Goal: Task Accomplishment & Management: Manage account settings

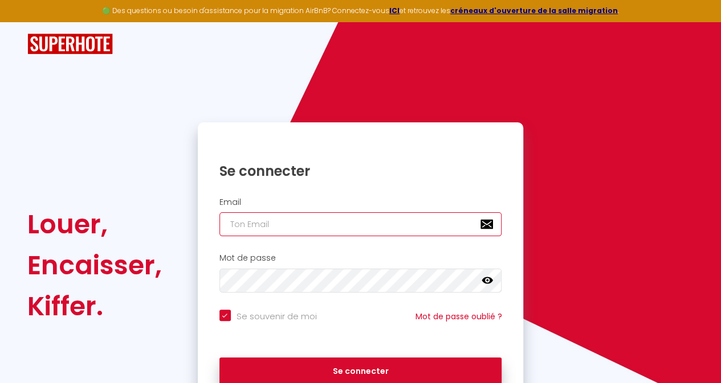
click at [293, 226] on input "email" at bounding box center [360, 224] width 283 height 24
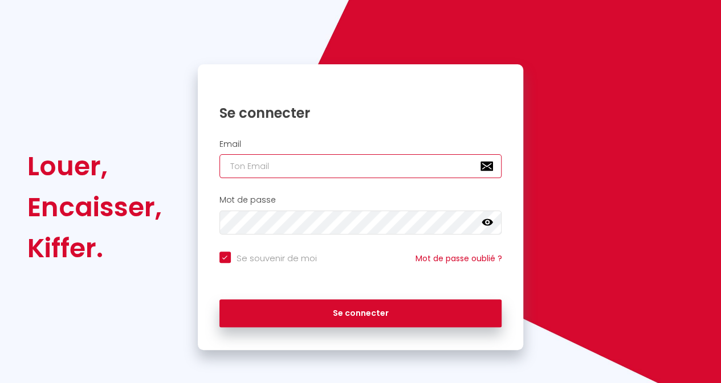
type input "R"
checkbox input "true"
type input "S"
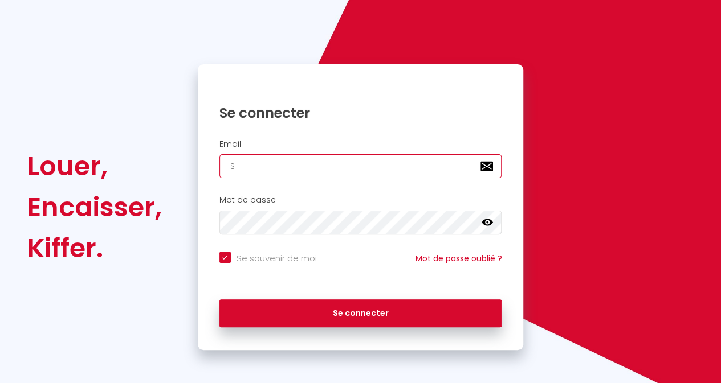
checkbox input "true"
type input "SA"
checkbox input "true"
type input "SAN"
checkbox input "true"
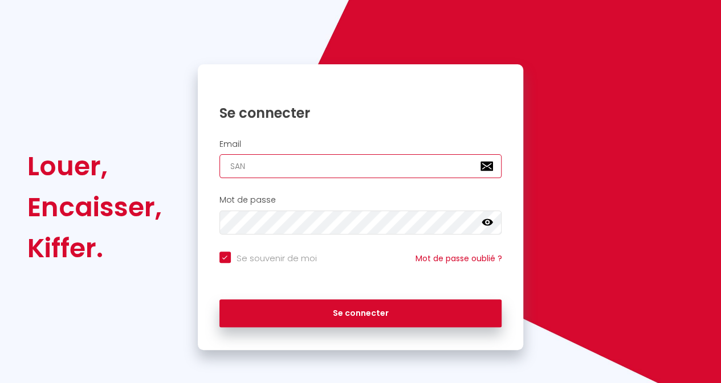
type input "SA"
checkbox input "true"
type input "S"
checkbox input "true"
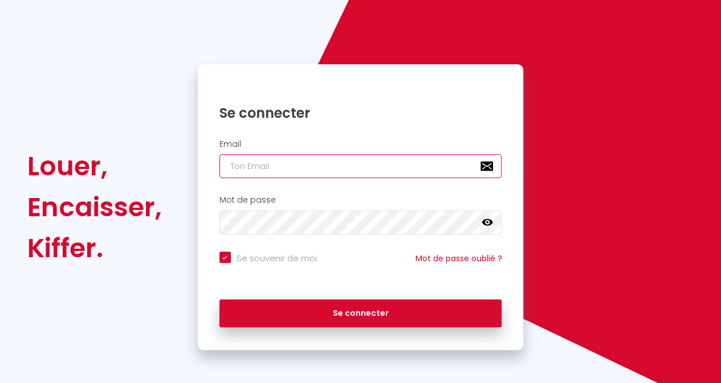
type input "s"
checkbox input "true"
type input "sa"
checkbox input "true"
type input "san"
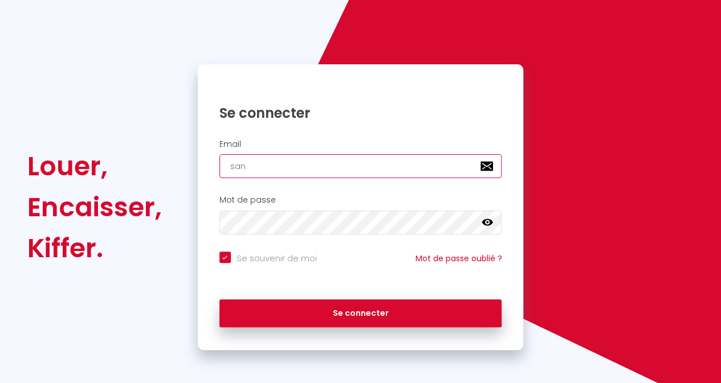
checkbox input "true"
type input "sanc"
checkbox input "true"
type input "sanct"
checkbox input "true"
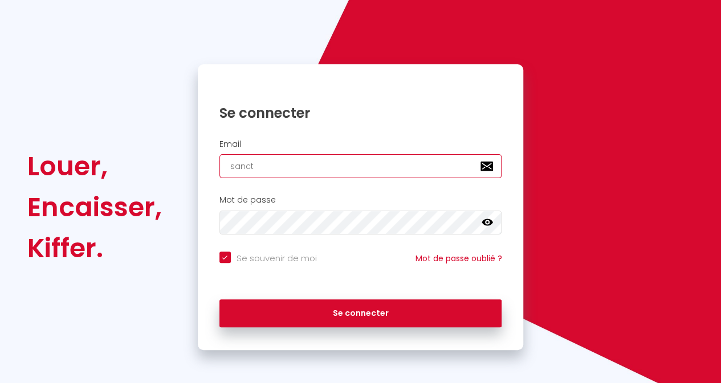
type input "sanctu"
checkbox input "true"
type input "sanctua"
checkbox input "true"
type input "sanctuai"
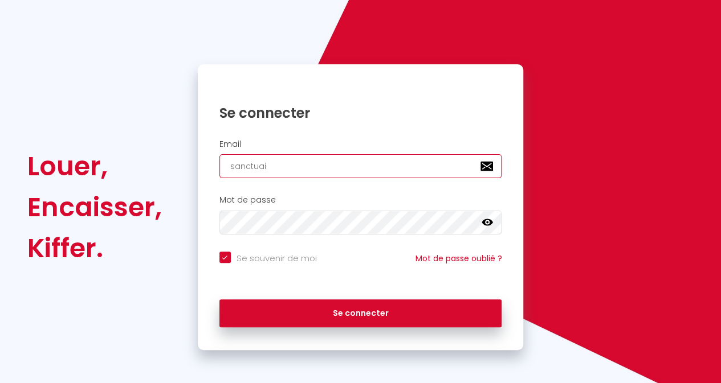
checkbox input "true"
type input "sanctuair"
checkbox input "true"
type input "sanctuaire"
checkbox input "true"
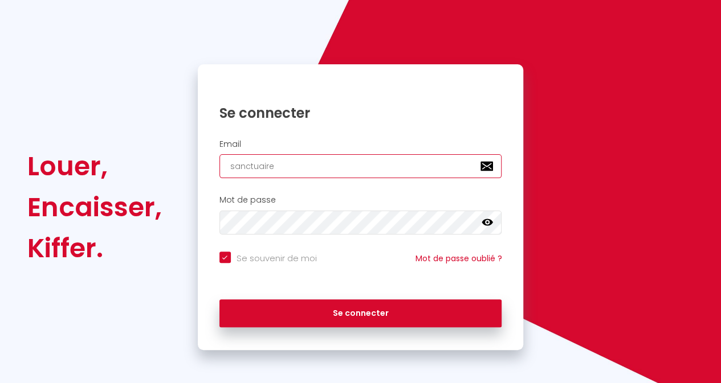
type input "sanctuaired"
checkbox input "true"
type input "sanctuaireda"
checkbox input "true"
type input "sanctuairedap"
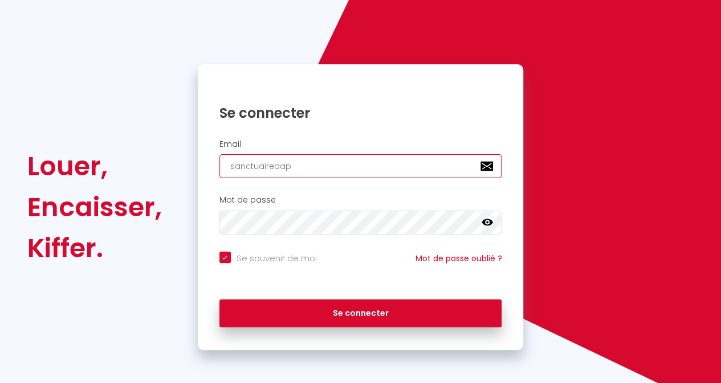
checkbox input "true"
type input "sanctuairedaph"
checkbox input "true"
type input "sanctuairedaphr"
checkbox input "true"
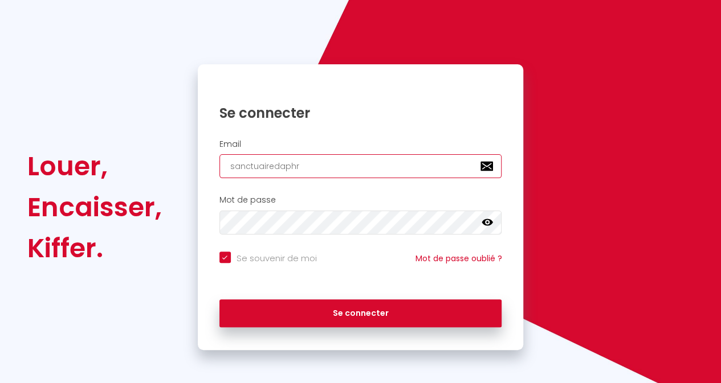
type input "sanctuairedaphro"
checkbox input "true"
type input "sanctuairedaphrod"
checkbox input "true"
type input "sanctuairedaphrodi"
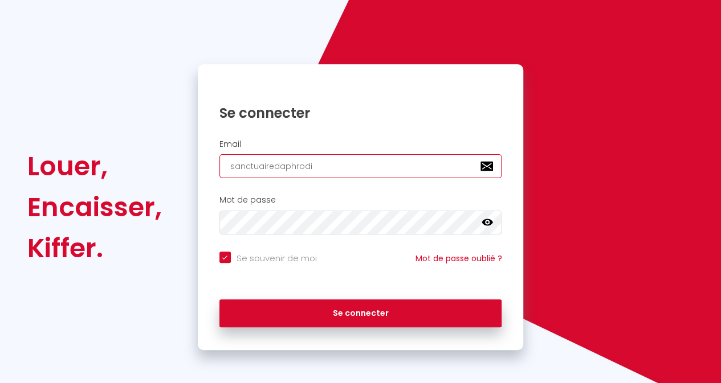
checkbox input "true"
type input "sanctuairedaphrodit"
checkbox input "true"
type input "sanctuairedaphrodite"
checkbox input "true"
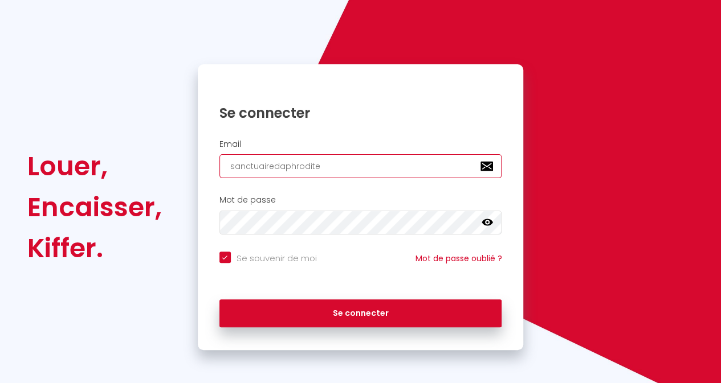
type input "sanctuairedaphrodite@"
checkbox input "true"
type input "sanctuairedaphrodite@g"
checkbox input "true"
type input "sanctuairedaphrodite@gm"
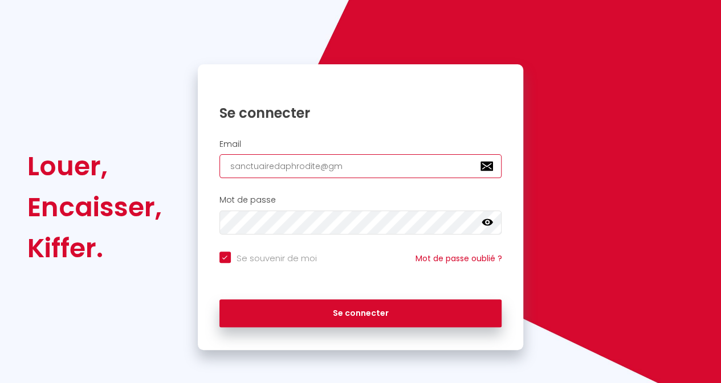
checkbox input "true"
type input "sanctuairedaphrodite@gma"
checkbox input "true"
type input "sanctuairedaphrodite@gmai"
checkbox input "true"
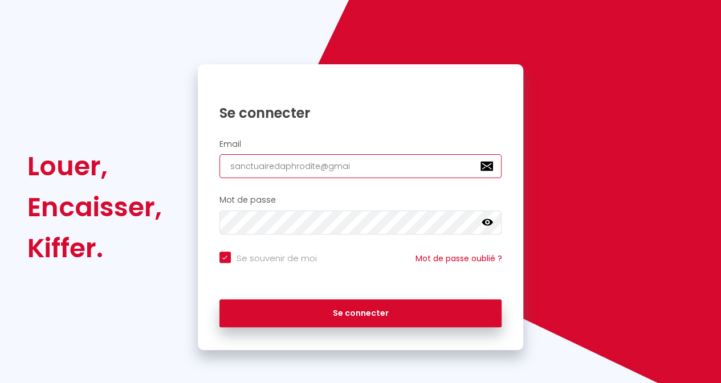
type input "[EMAIL_ADDRESS]"
checkbox input "true"
type input "[EMAIL_ADDRESS]."
checkbox input "true"
type input "sanctuairedaphrodite@gmail.c"
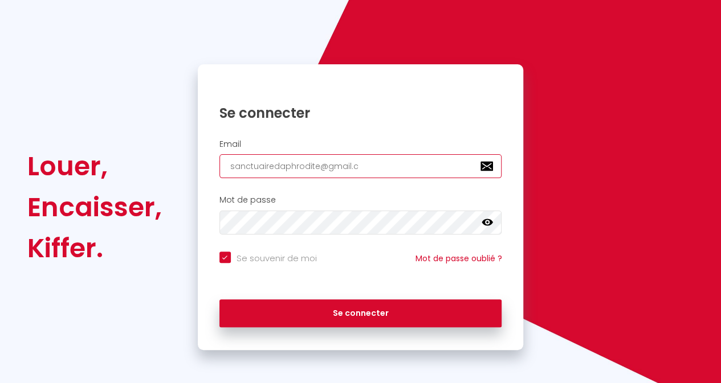
checkbox input "true"
type input "[EMAIL_ADDRESS][DOMAIN_NAME]"
checkbox input "true"
type input "[EMAIL_ADDRESS][DOMAIN_NAME]"
checkbox input "true"
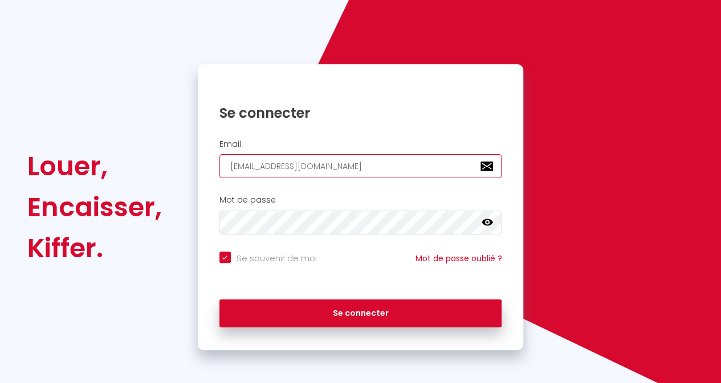
type input "[EMAIL_ADDRESS][DOMAIN_NAME]"
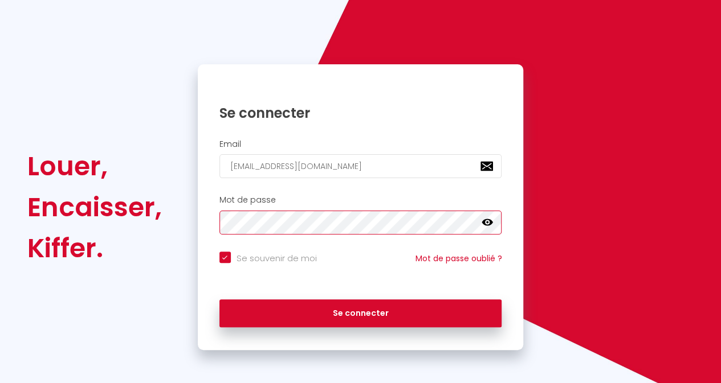
click at [219, 300] on button "Se connecter" at bounding box center [360, 314] width 283 height 28
checkbox input "true"
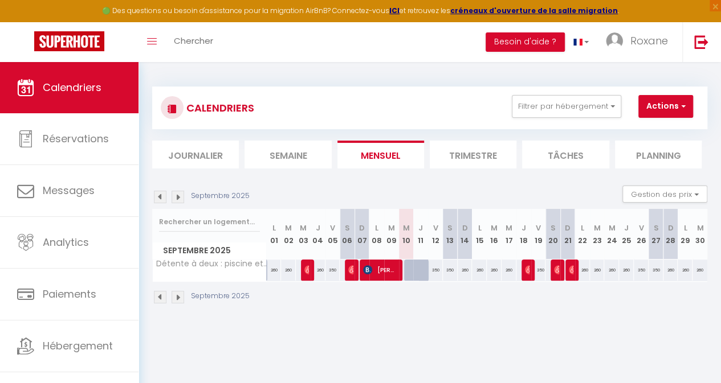
click at [434, 158] on li "Trimestre" at bounding box center [472, 155] width 87 height 28
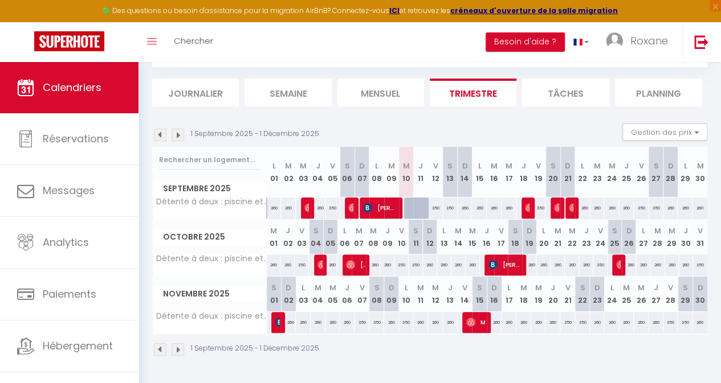
scroll to position [67, 0]
